Goal: Transaction & Acquisition: Purchase product/service

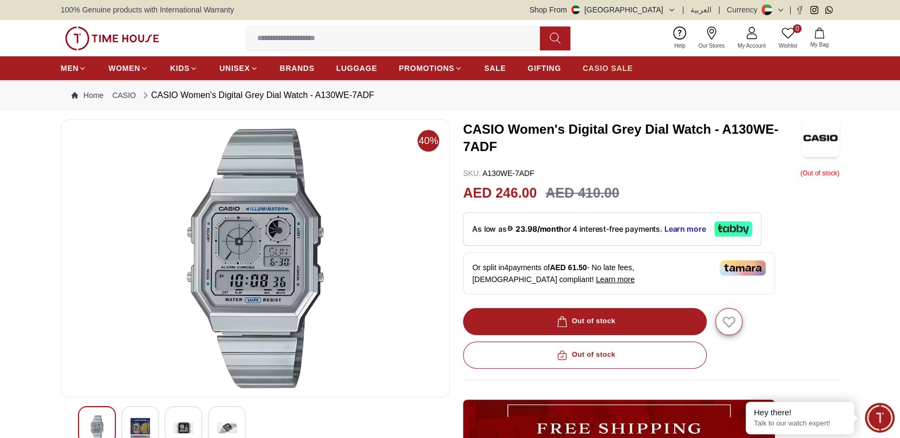
click at [609, 67] on span "CASIO SALE" at bounding box center [607, 68] width 50 height 11
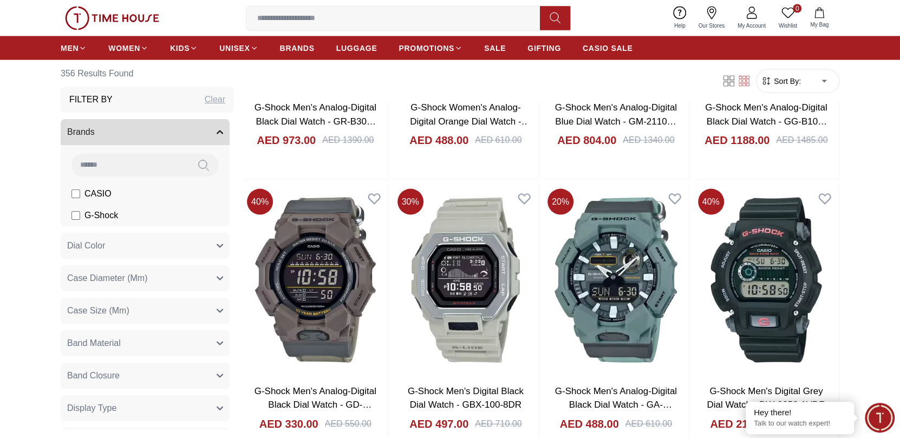
scroll to position [1623, 0]
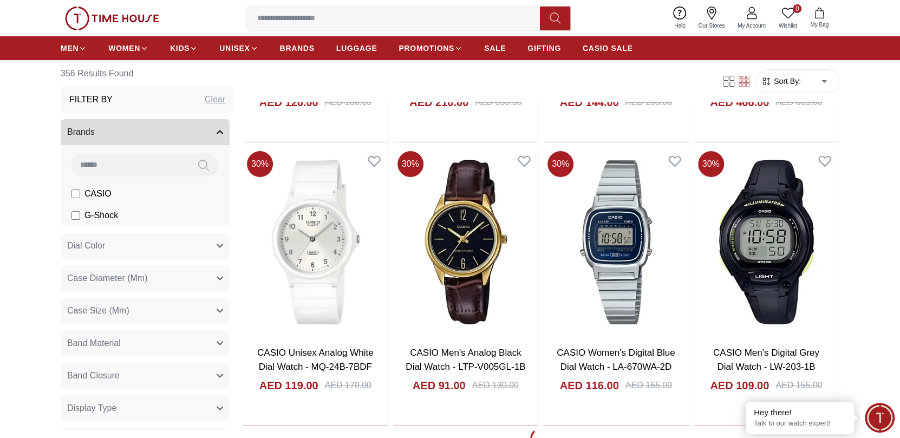
scroll to position [2869, 0]
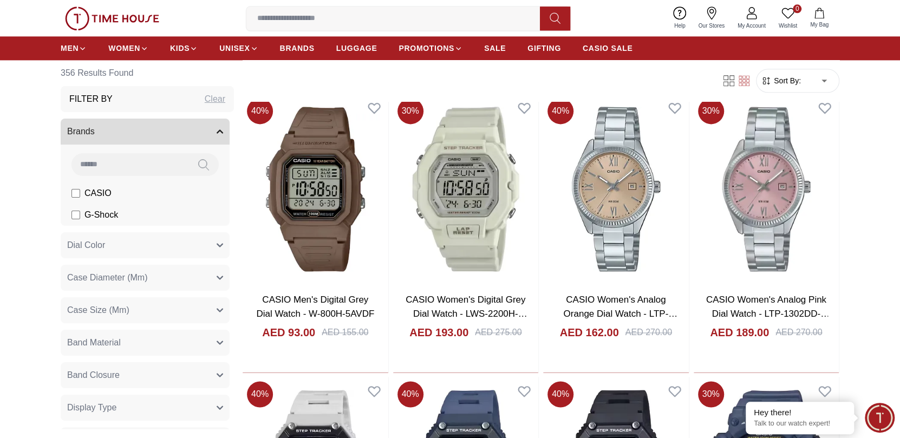
scroll to position [866, 0]
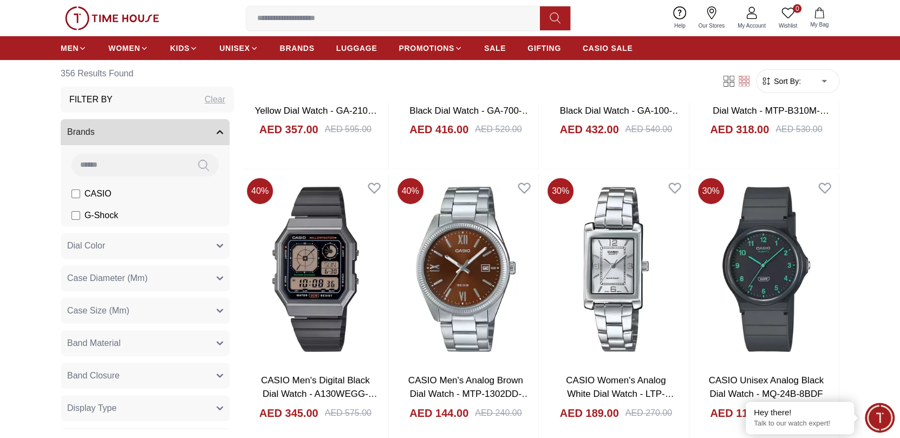
scroll to position [2273, 0]
